Goal: Task Accomplishment & Management: Complete application form

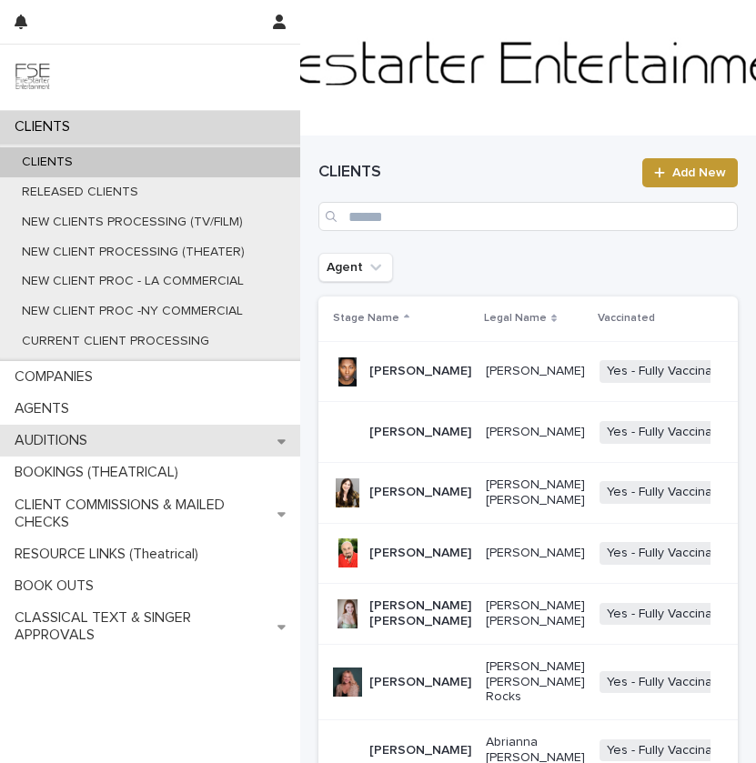
click at [133, 435] on div "AUDITIONS" at bounding box center [150, 441] width 300 height 32
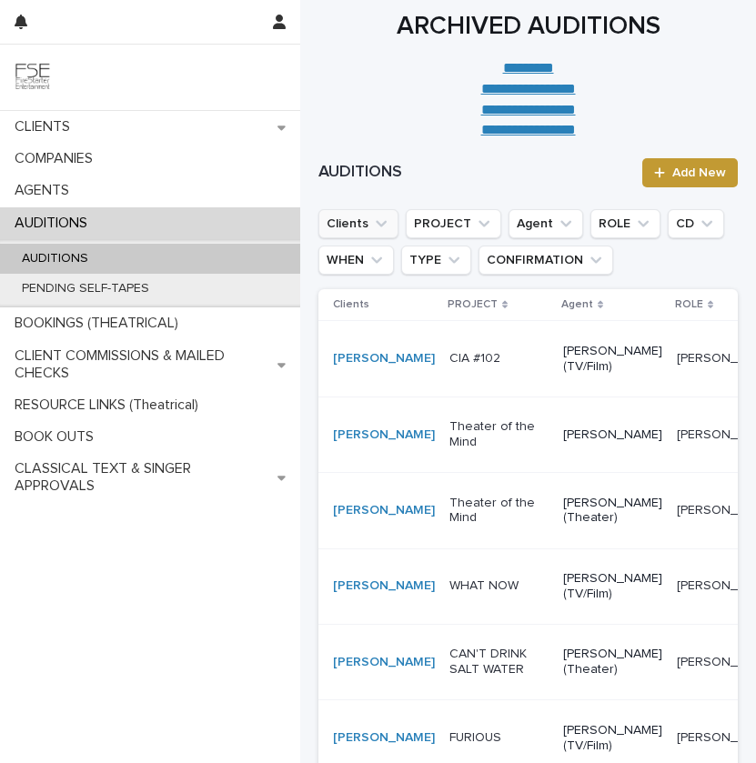
drag, startPoint x: 338, startPoint y: 231, endPoint x: 359, endPoint y: 231, distance: 20.9
click at [339, 231] on button "Clients" at bounding box center [358, 223] width 80 height 29
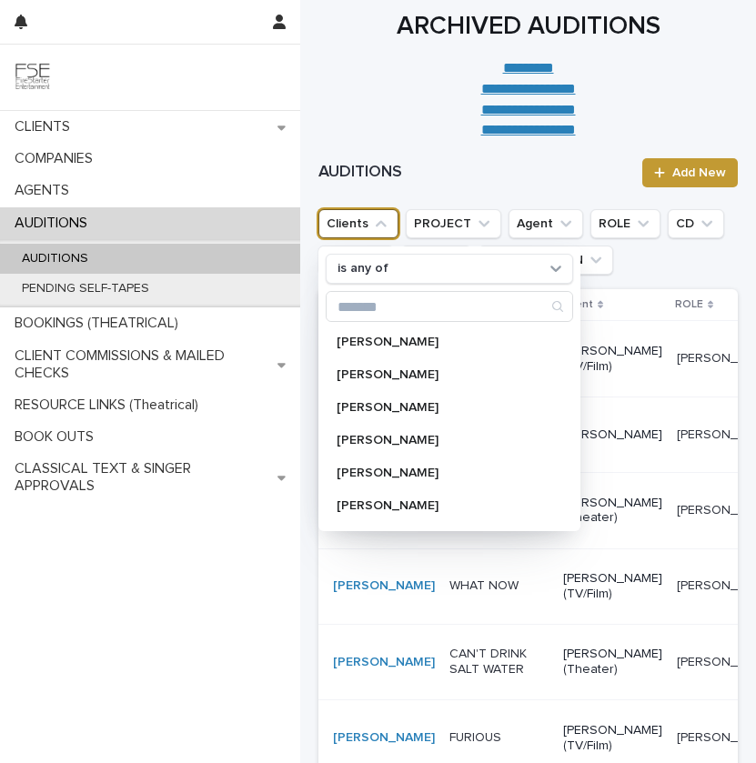
click at [549, 194] on div "AUDITIONS Add New" at bounding box center [527, 172] width 419 height 73
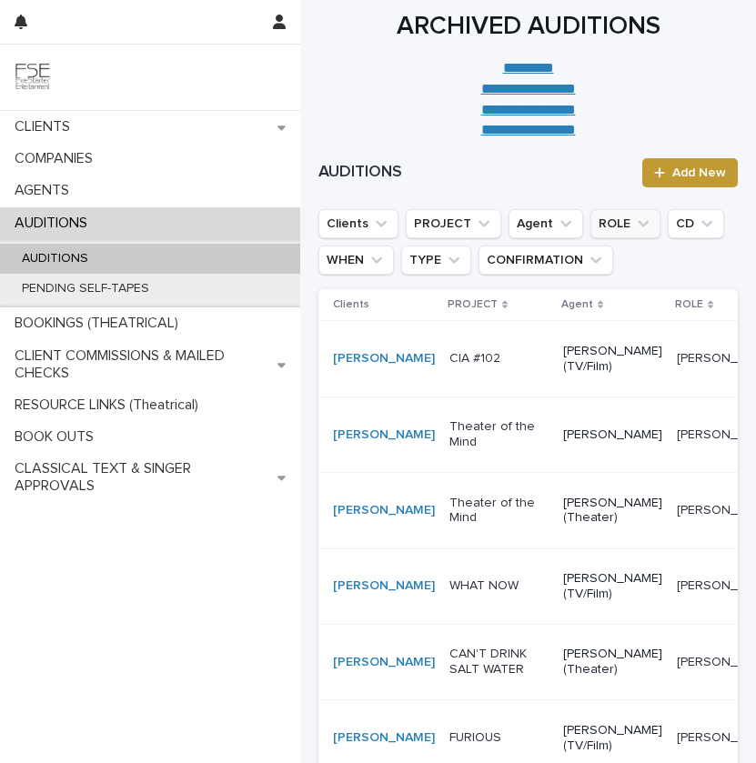
click at [629, 212] on button "ROLE" at bounding box center [625, 223] width 70 height 29
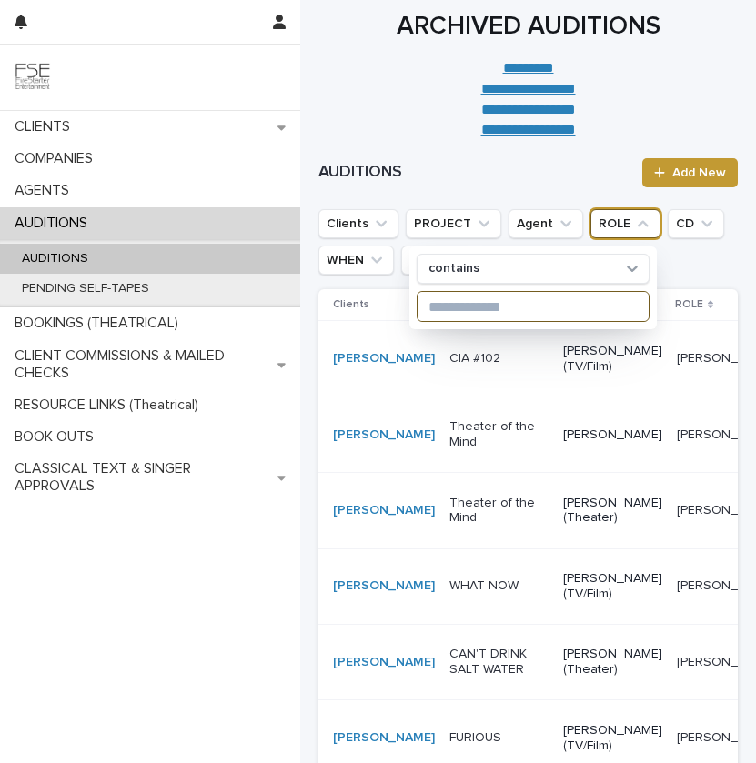
click at [516, 309] on input at bounding box center [533, 306] width 231 height 29
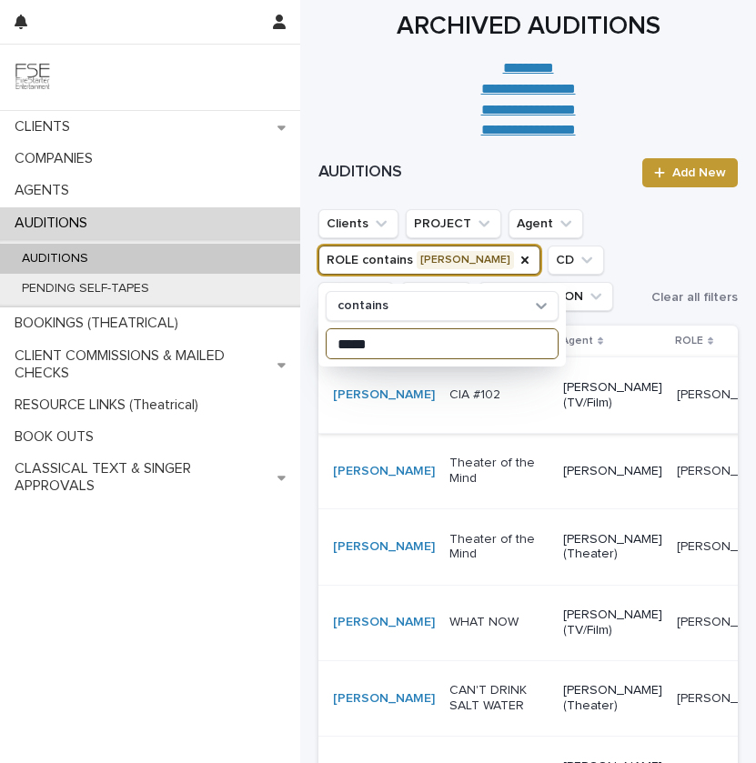
type input "*****"
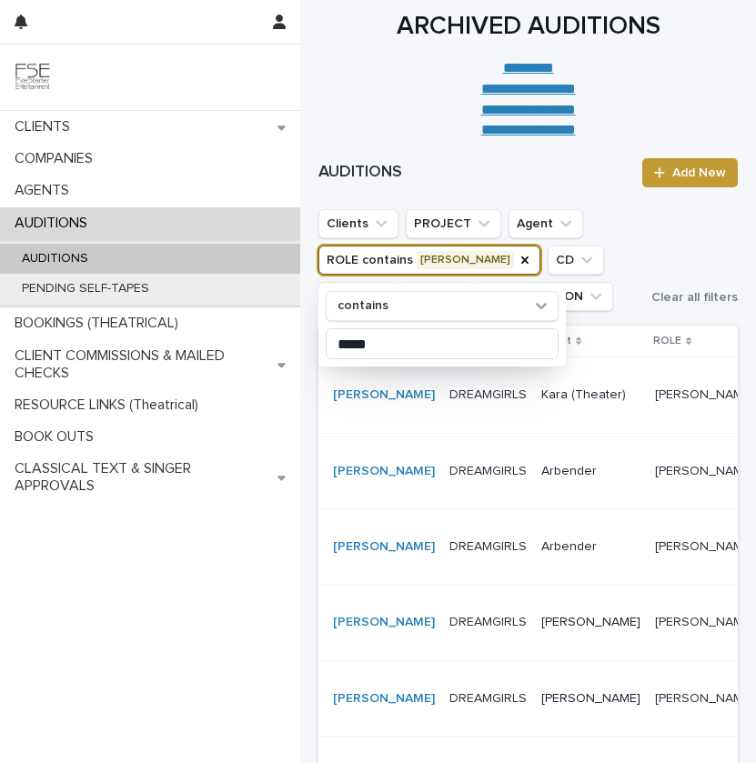
click at [534, 422] on td "Kara (Theater)" at bounding box center [591, 396] width 114 height 76
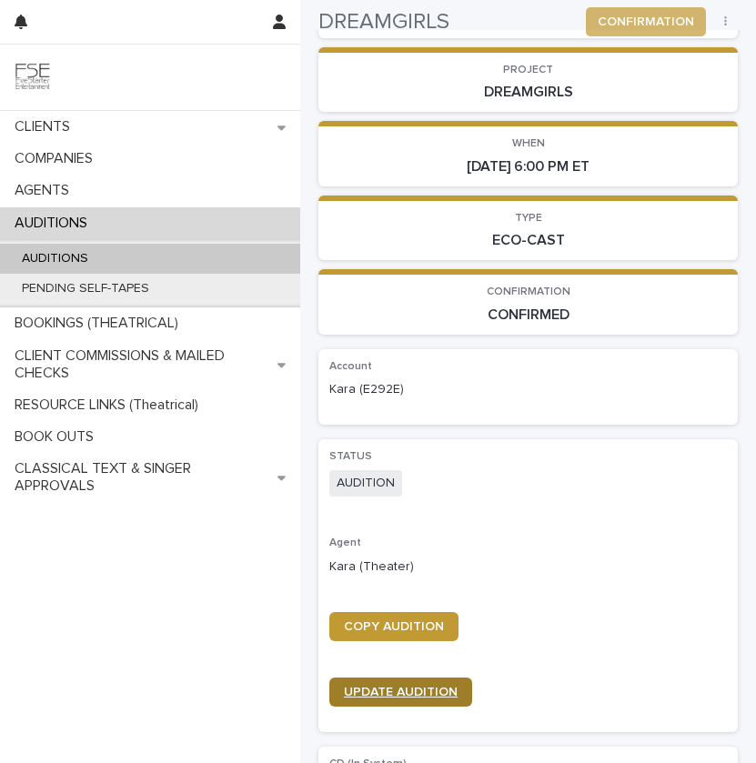
scroll to position [135, 0]
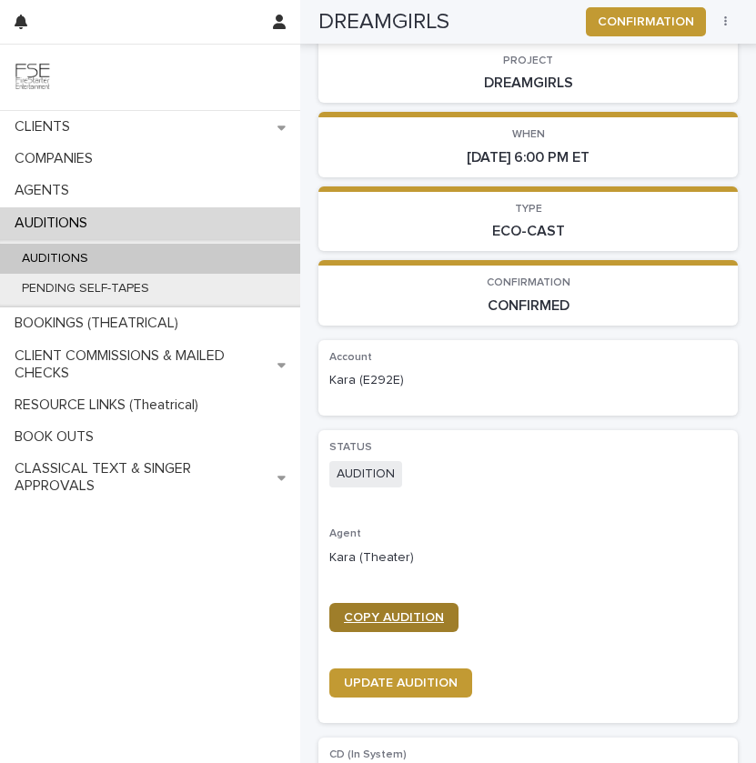
click at [401, 616] on span "COPY AUDITION" at bounding box center [394, 617] width 100 height 13
click at [226, 260] on div "AUDITIONS" at bounding box center [150, 259] width 300 height 30
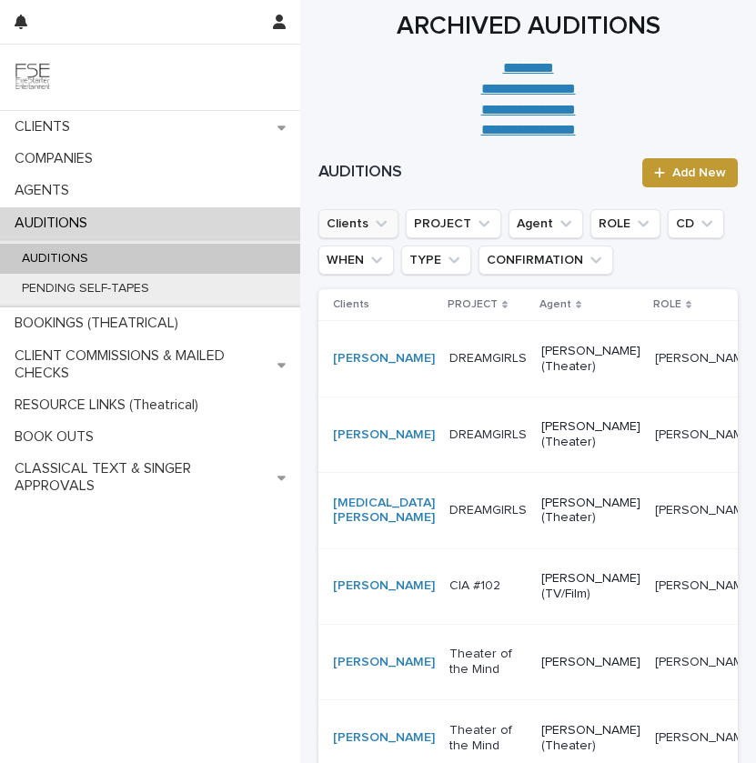
click at [358, 225] on button "Clients" at bounding box center [358, 223] width 80 height 29
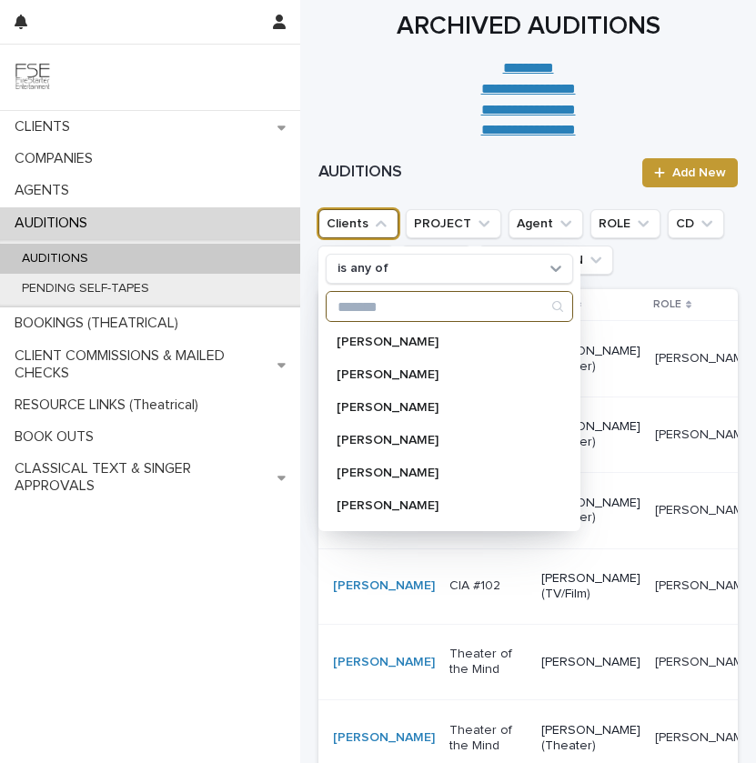
paste input "**********"
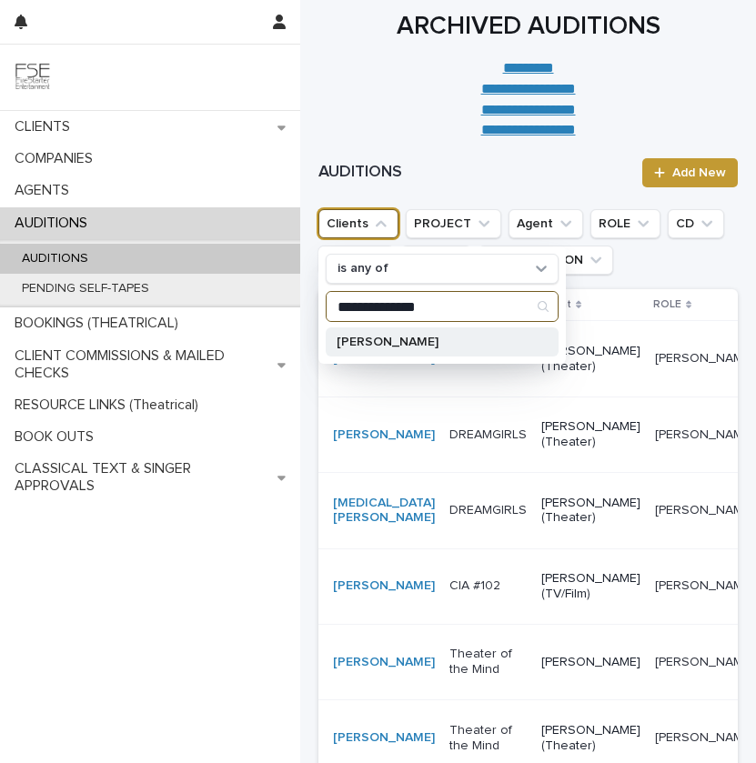
type input "**********"
click at [392, 343] on p "[PERSON_NAME]" at bounding box center [433, 342] width 193 height 13
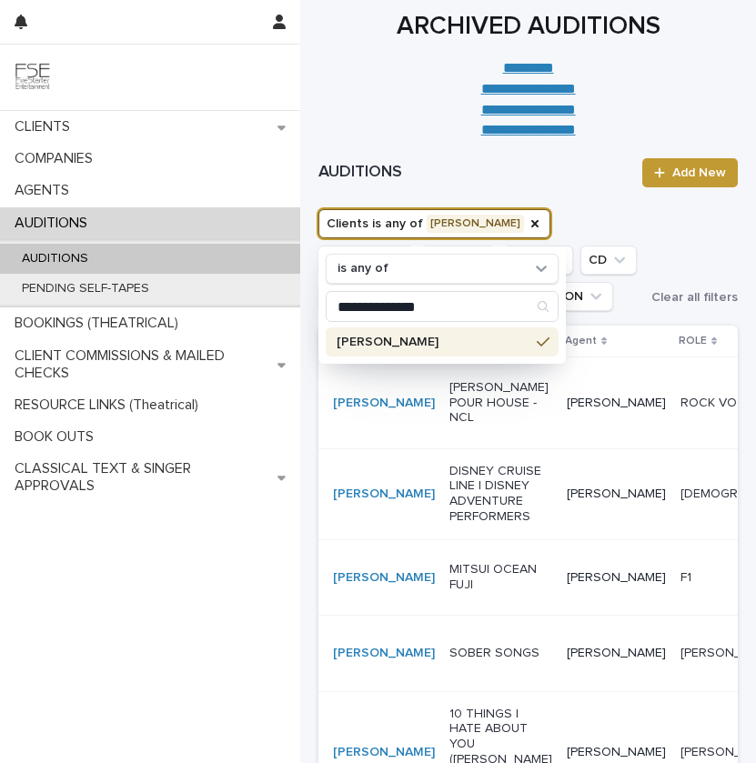
click at [599, 308] on ul "**********" at bounding box center [481, 260] width 333 height 109
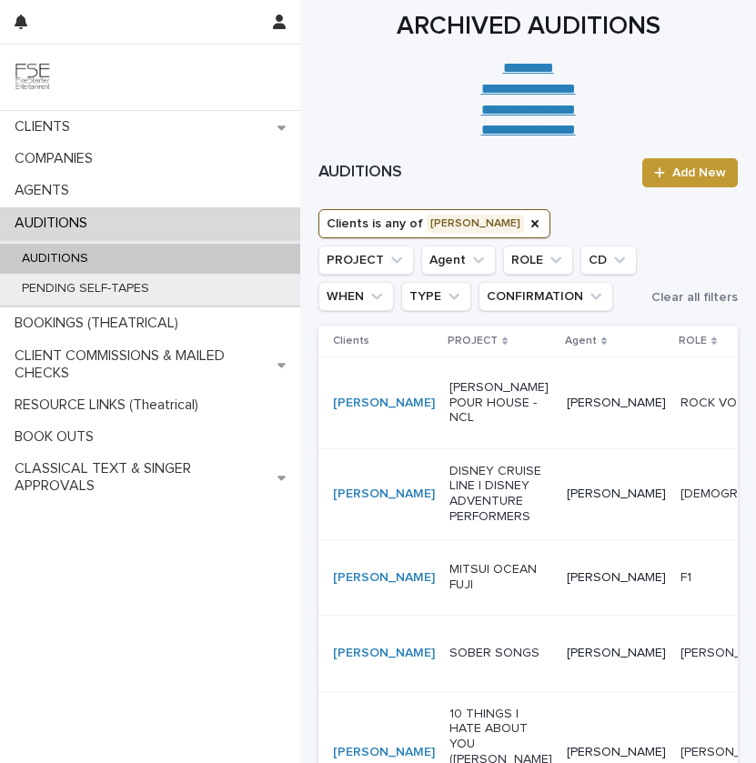
click at [449, 426] on p "[PERSON_NAME] POUR HOUSE - NCL" at bounding box center [500, 402] width 103 height 45
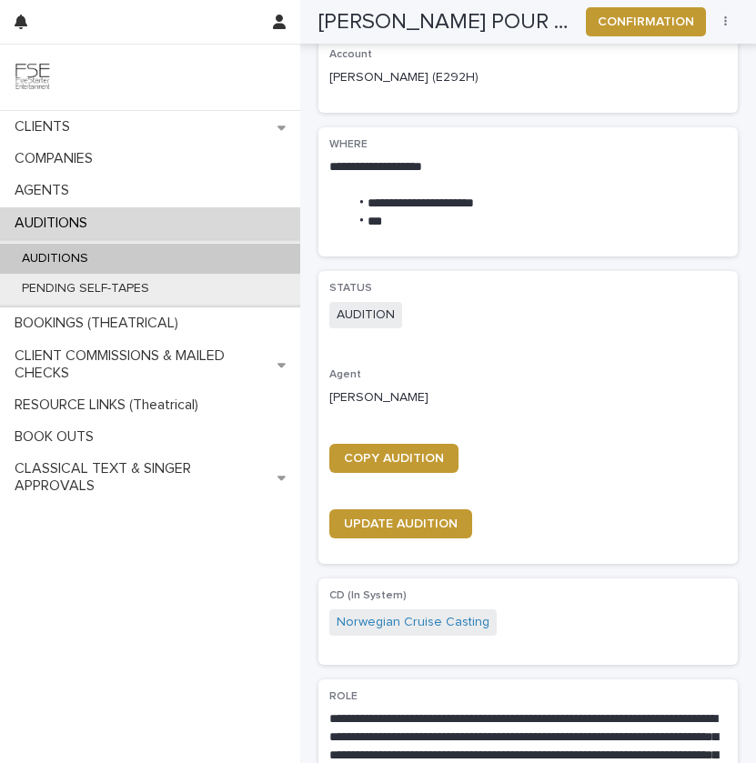
scroll to position [621, 0]
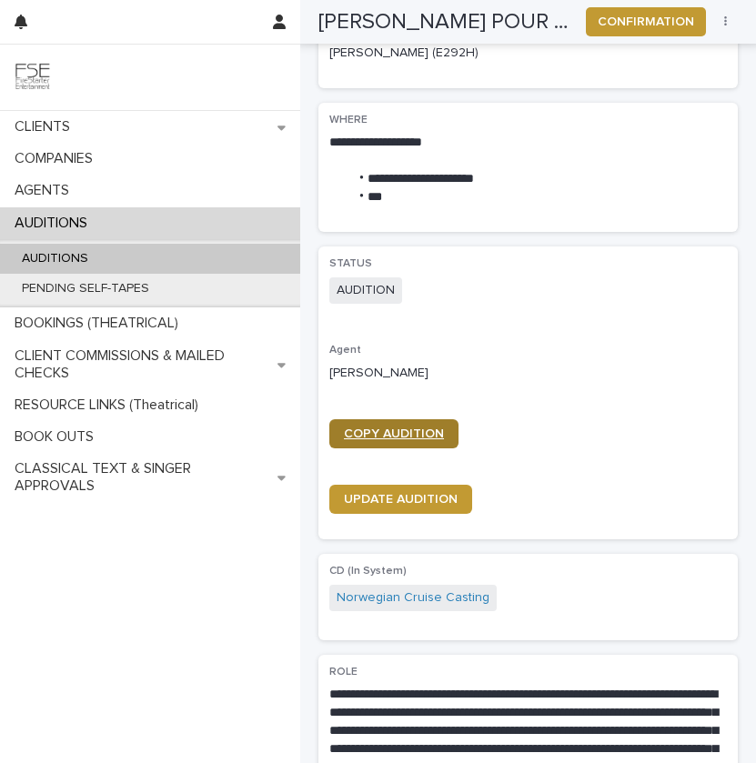
click at [421, 420] on link "COPY AUDITION" at bounding box center [393, 433] width 129 height 29
click at [137, 257] on div "AUDITIONS" at bounding box center [150, 259] width 300 height 30
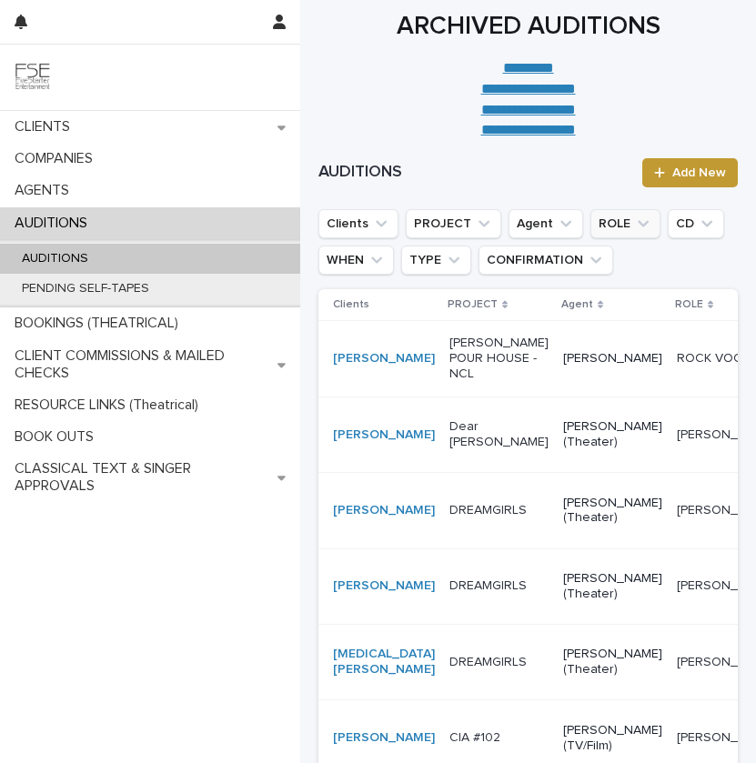
click at [601, 223] on button "ROLE" at bounding box center [625, 223] width 70 height 29
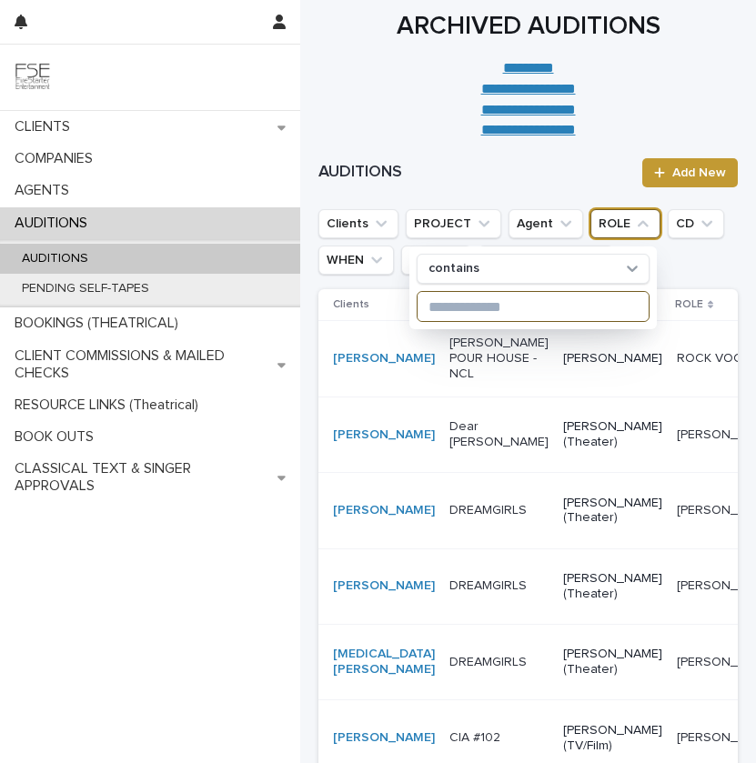
click at [447, 309] on input at bounding box center [533, 306] width 231 height 29
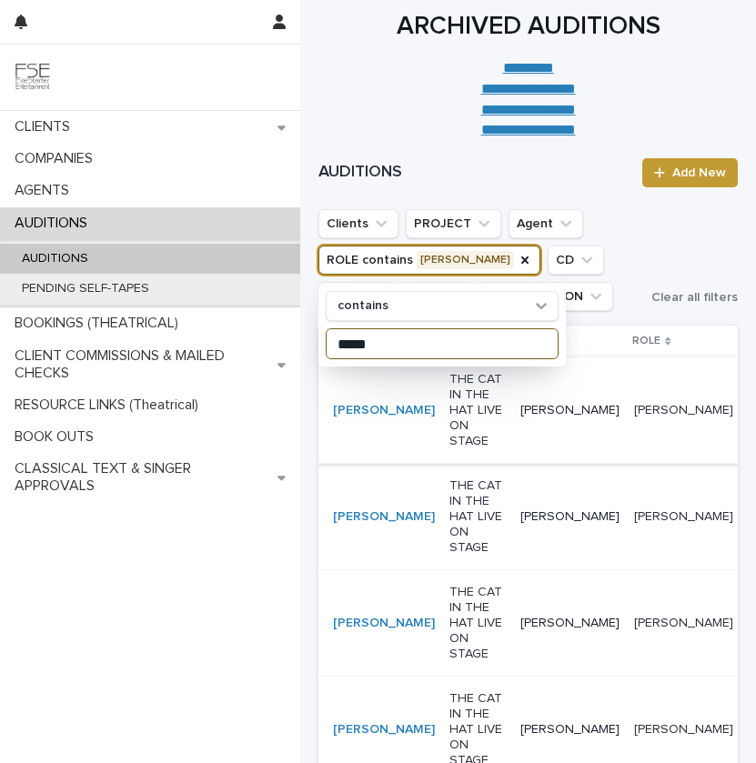
type input "*****"
click at [634, 411] on p "[PERSON_NAME]" at bounding box center [685, 408] width 103 height 19
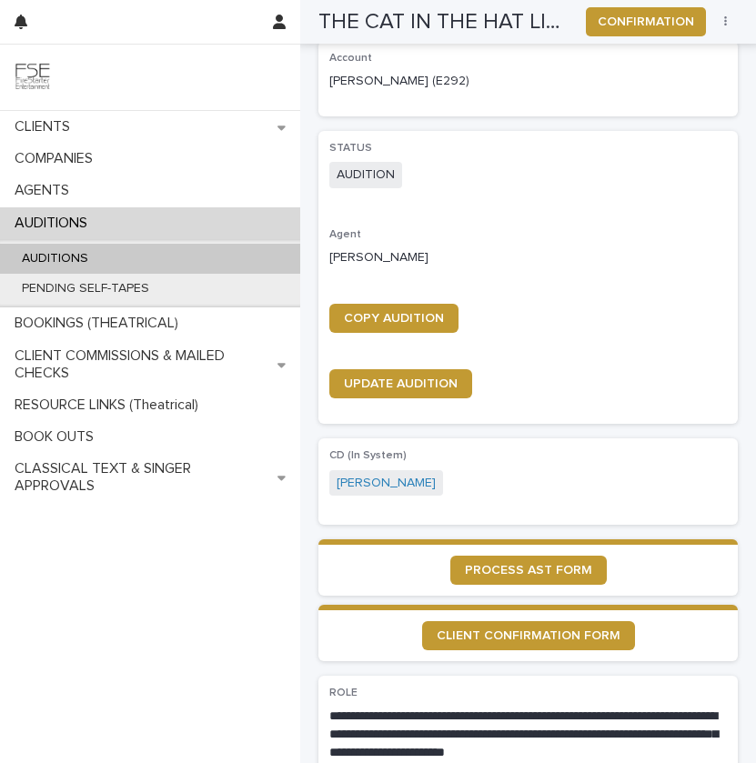
scroll to position [507, 0]
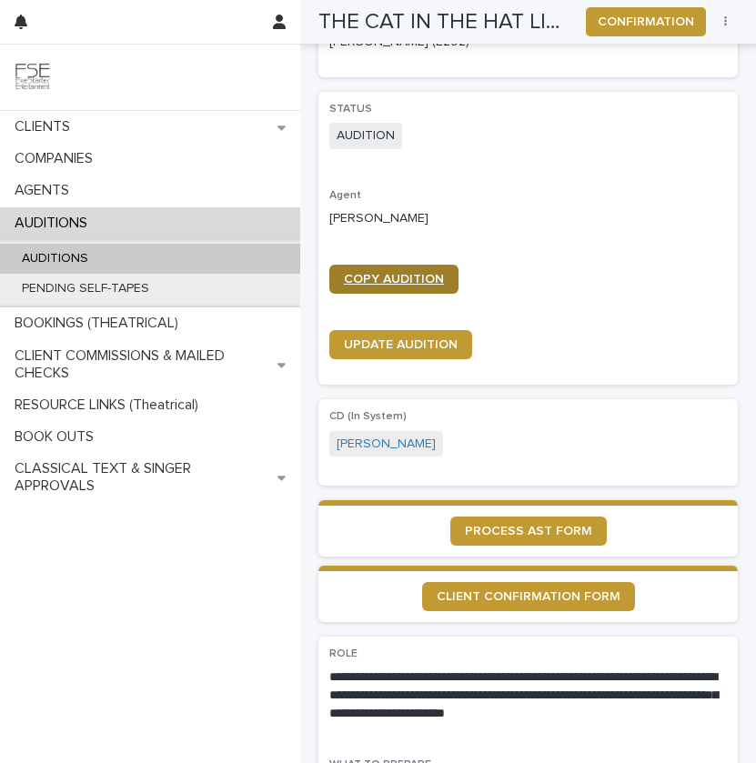
click at [420, 277] on span "COPY AUDITION" at bounding box center [394, 279] width 100 height 13
click at [149, 256] on div "AUDITIONS" at bounding box center [150, 259] width 300 height 30
